Goal: Task Accomplishment & Management: Manage account settings

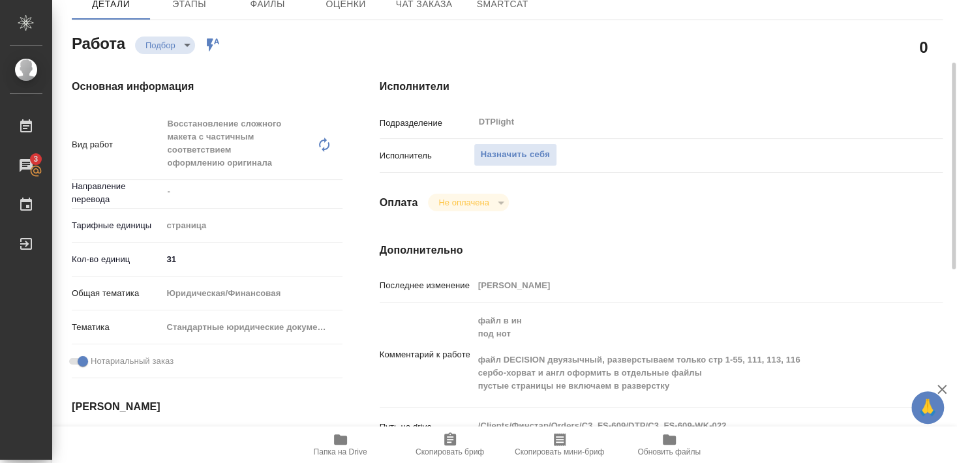
scroll to position [70, 0]
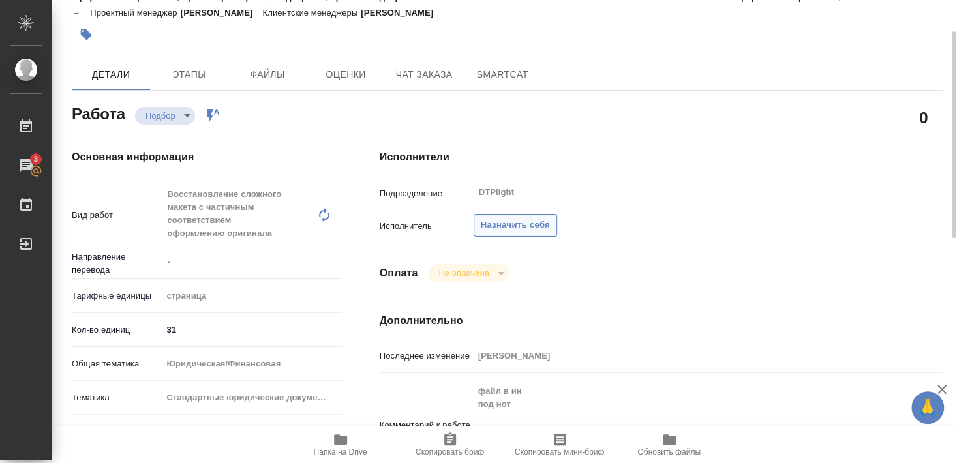
click at [528, 218] on span "Назначить себя" at bounding box center [515, 225] width 69 height 15
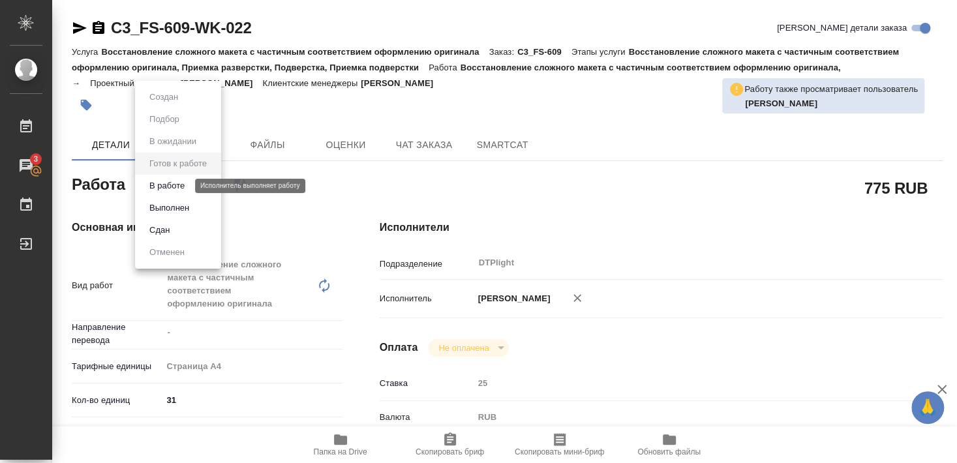
click at [175, 183] on button "В работе" at bounding box center [166, 186] width 43 height 14
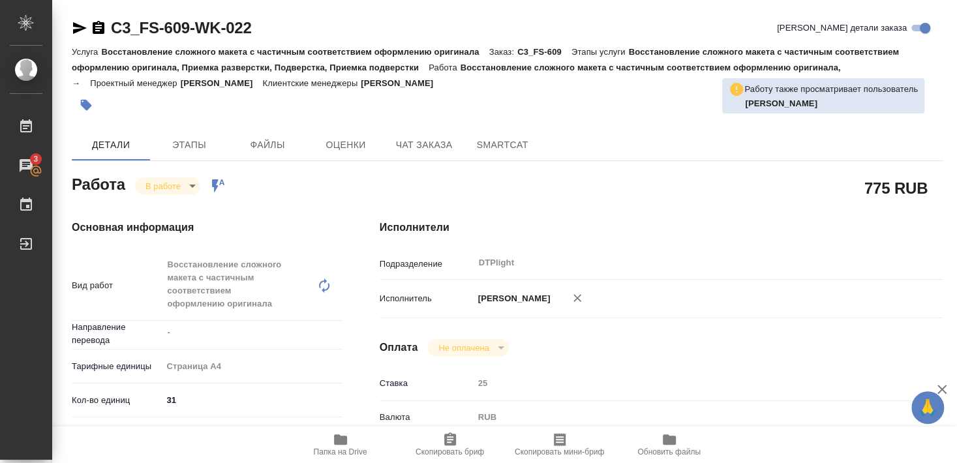
type textarea "x"
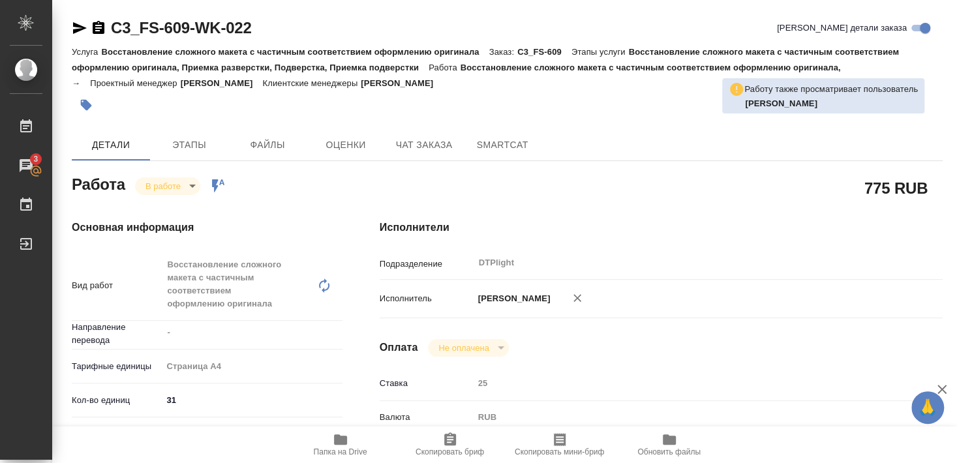
type textarea "x"
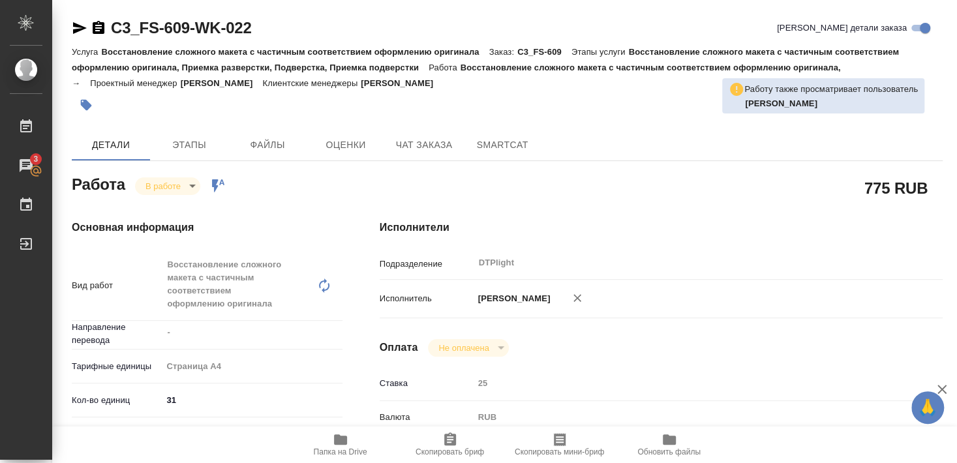
type textarea "x"
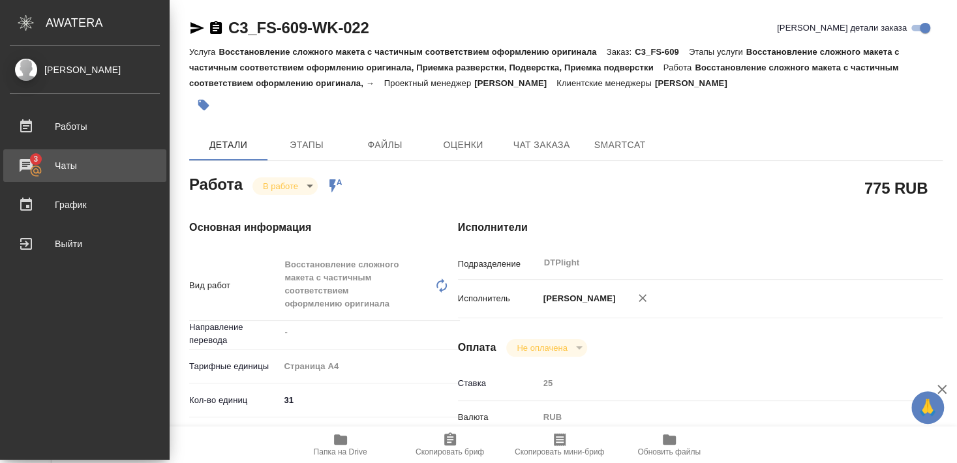
type textarea "x"
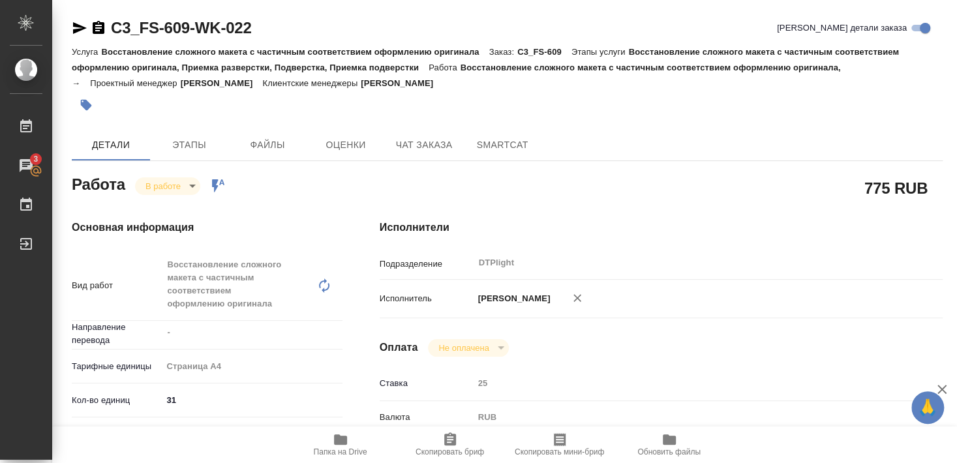
type textarea "x"
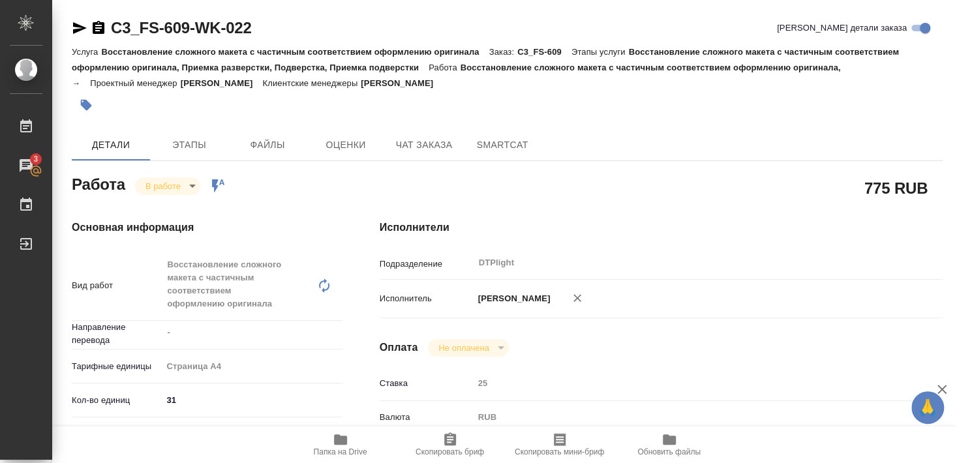
type textarea "x"
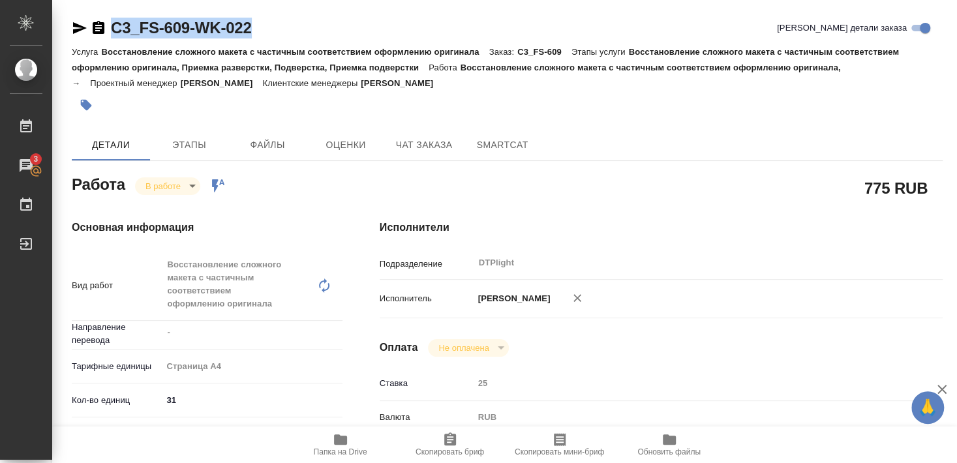
drag, startPoint x: 111, startPoint y: 41, endPoint x: 252, endPoint y: 35, distance: 141.0
click at [252, 35] on div "C3_FS-609-WK-022 Кратко детали заказа" at bounding box center [507, 31] width 871 height 26
type textarea "x"
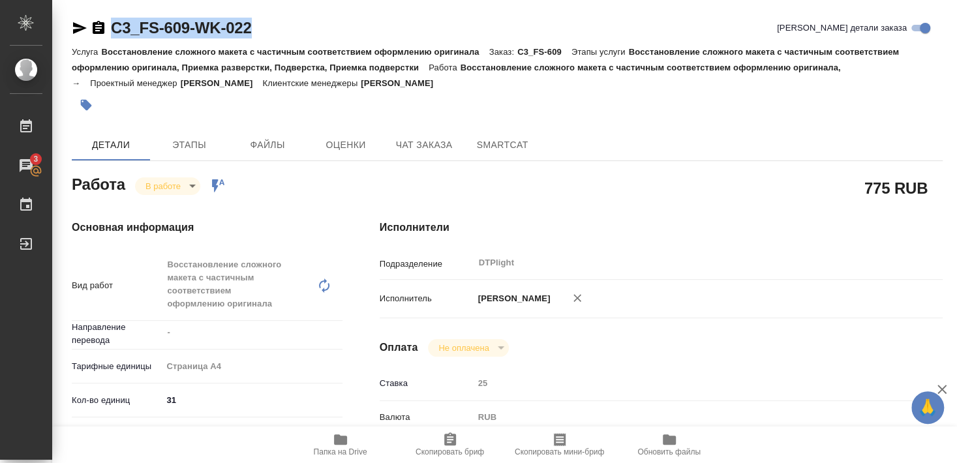
type textarea "x"
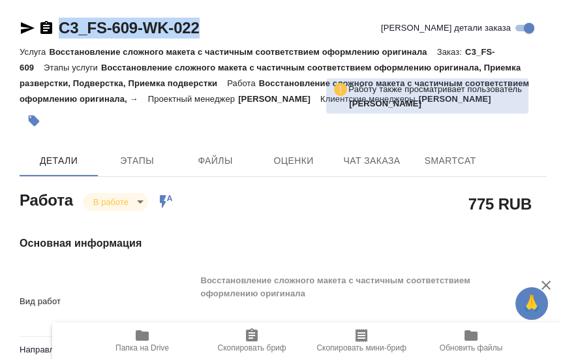
type textarea "x"
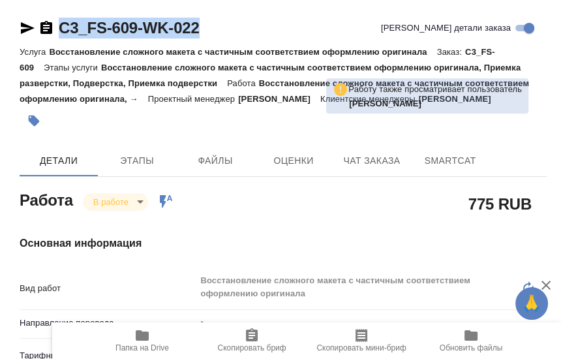
click at [153, 50] on p "Восстановление сложного макета с частичным соответствием оформлению оригинала" at bounding box center [242, 52] width 387 height 10
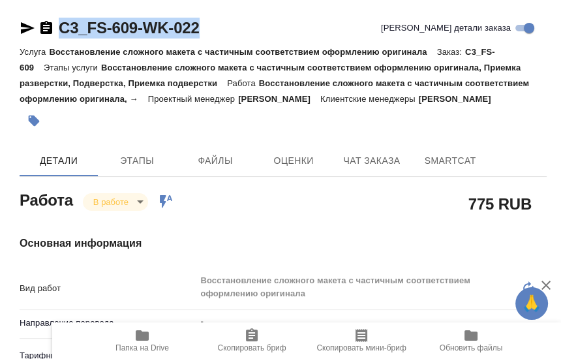
drag, startPoint x: 61, startPoint y: 37, endPoint x: 198, endPoint y: 40, distance: 137.0
click at [198, 40] on div "C3_FS-609-WK-022 Кратко детали заказа" at bounding box center [283, 31] width 527 height 26
copy link "C3_FS-609-WK-022"
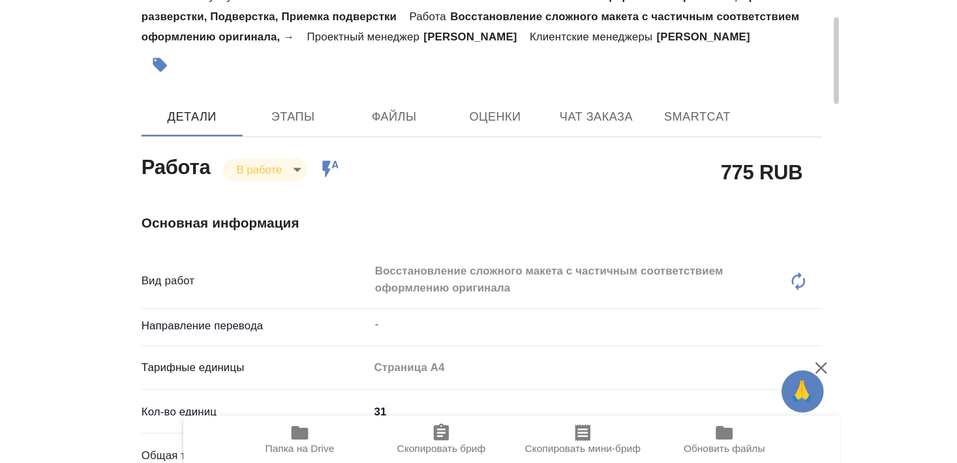
scroll to position [141, 0]
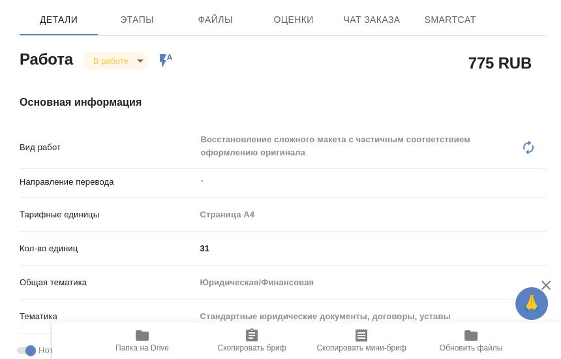
click at [291, 81] on div "Основная информация Вид работ Восстановление сложного макета с частичным соотве…" at bounding box center [282, 352] width 579 height 569
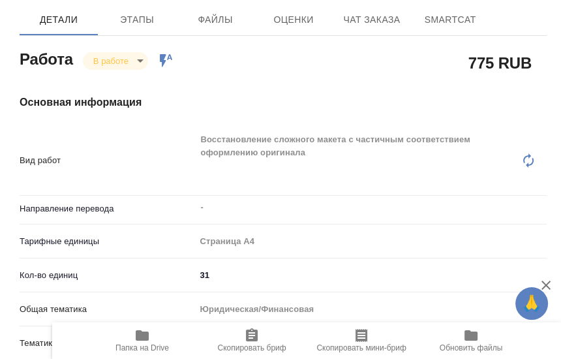
type textarea "x"
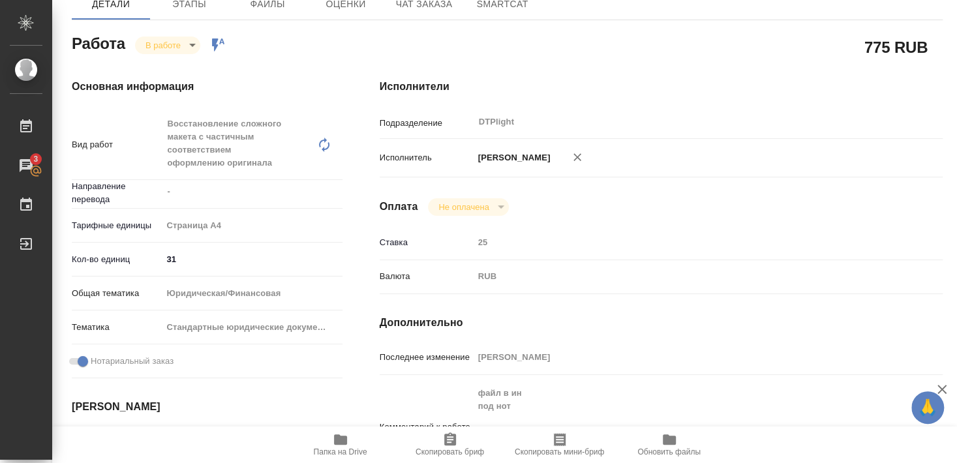
type textarea "x"
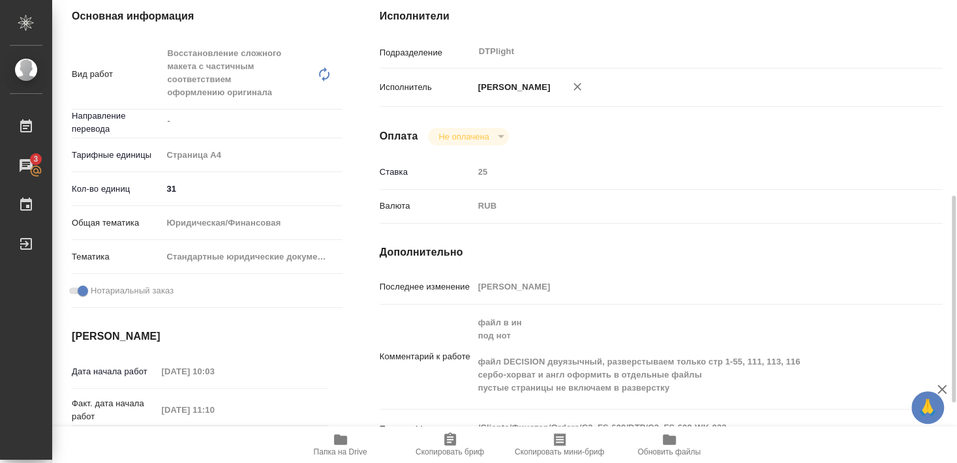
scroll to position [282, 0]
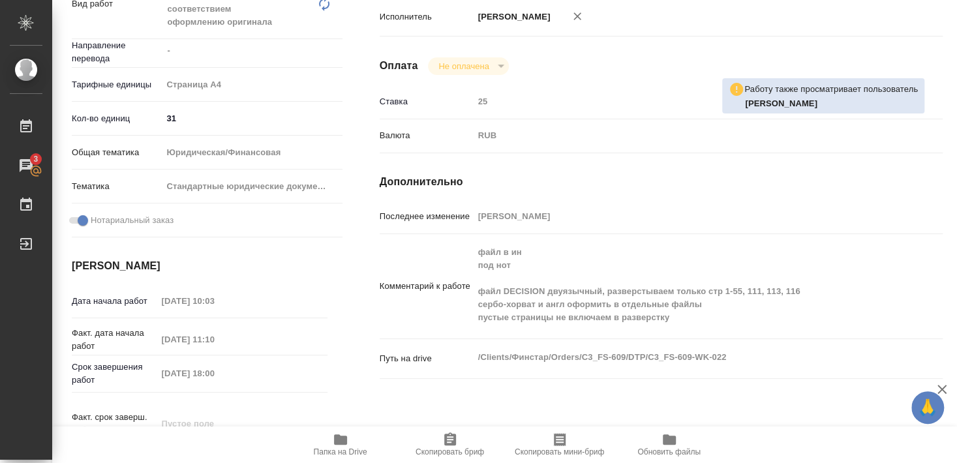
click at [347, 441] on icon "button" at bounding box center [341, 440] width 16 height 16
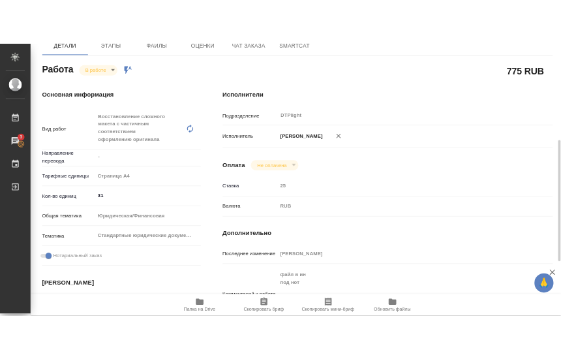
scroll to position [211, 0]
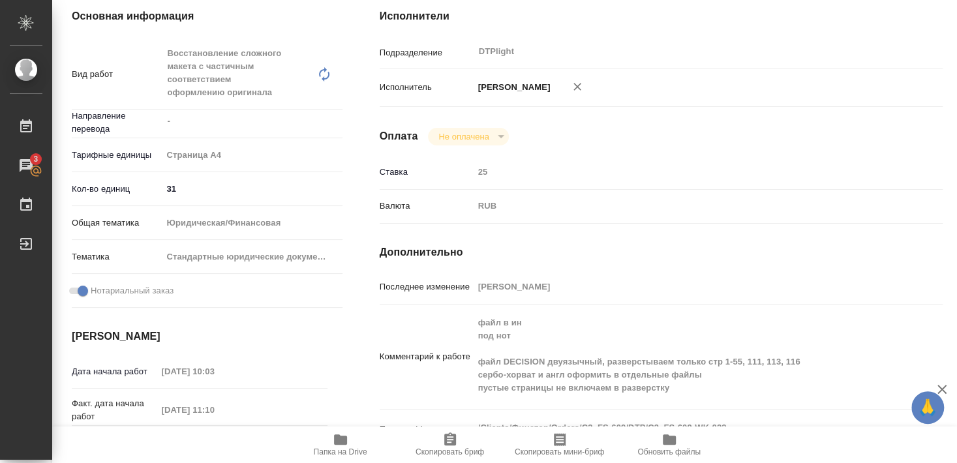
type textarea "x"
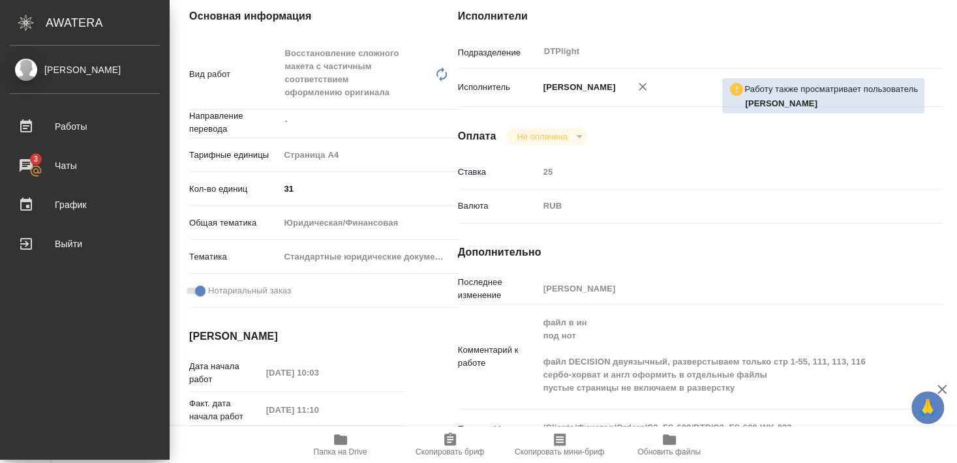
type textarea "x"
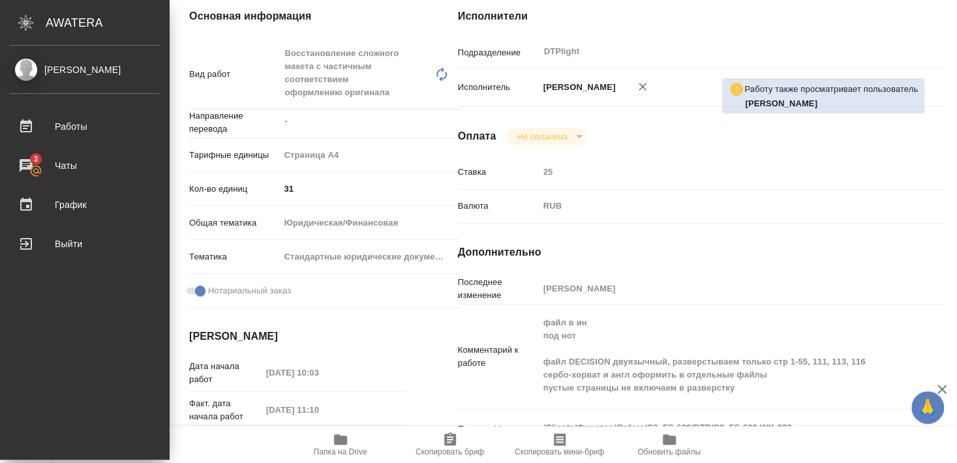
type textarea "x"
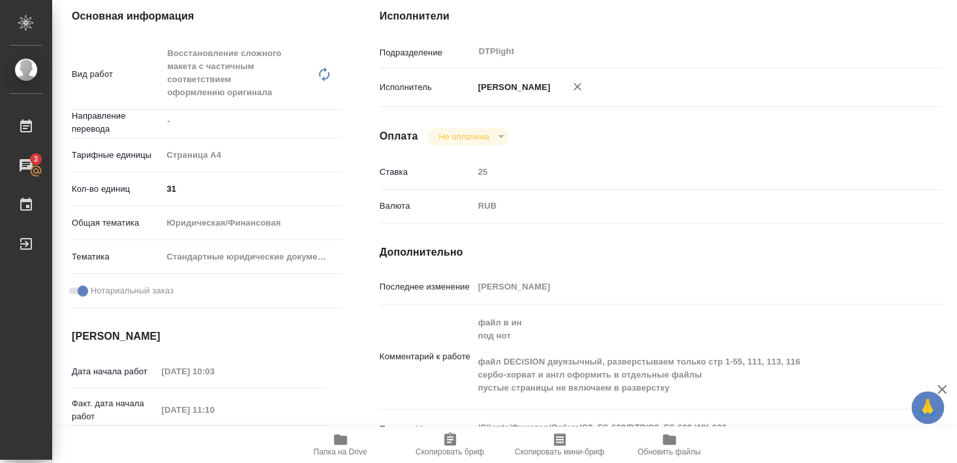
type textarea "x"
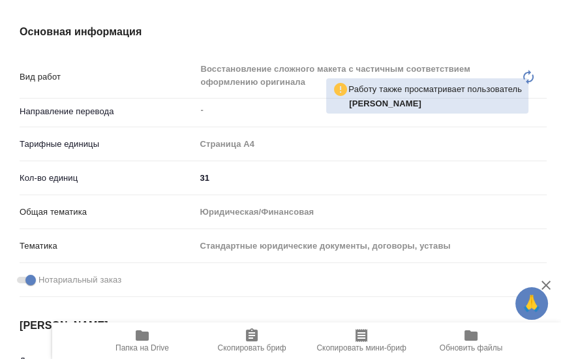
type textarea "x"
